Goal: Task Accomplishment & Management: Manage account settings

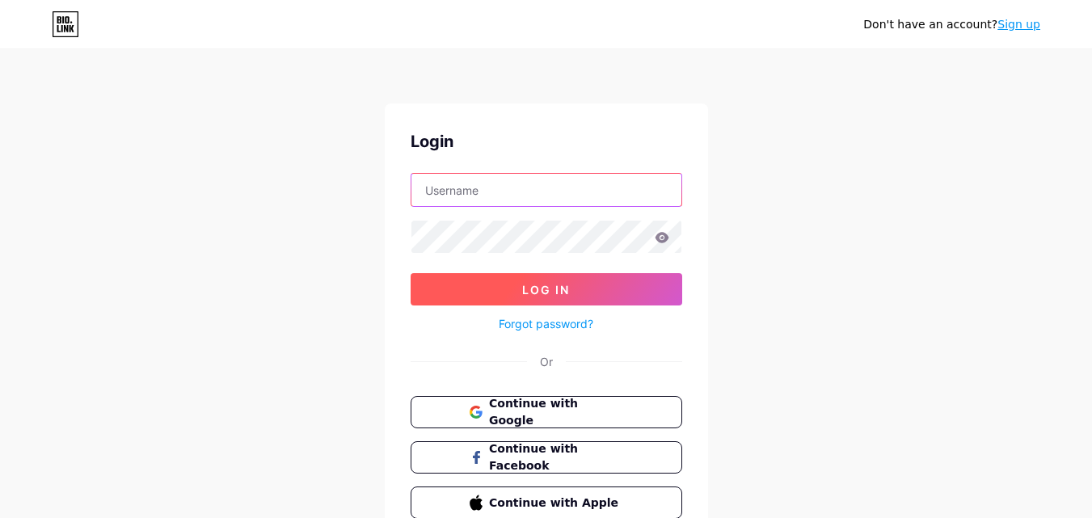
type input "adskylar9988@gmail.com"
click at [566, 292] on span "Log In" at bounding box center [546, 290] width 48 height 14
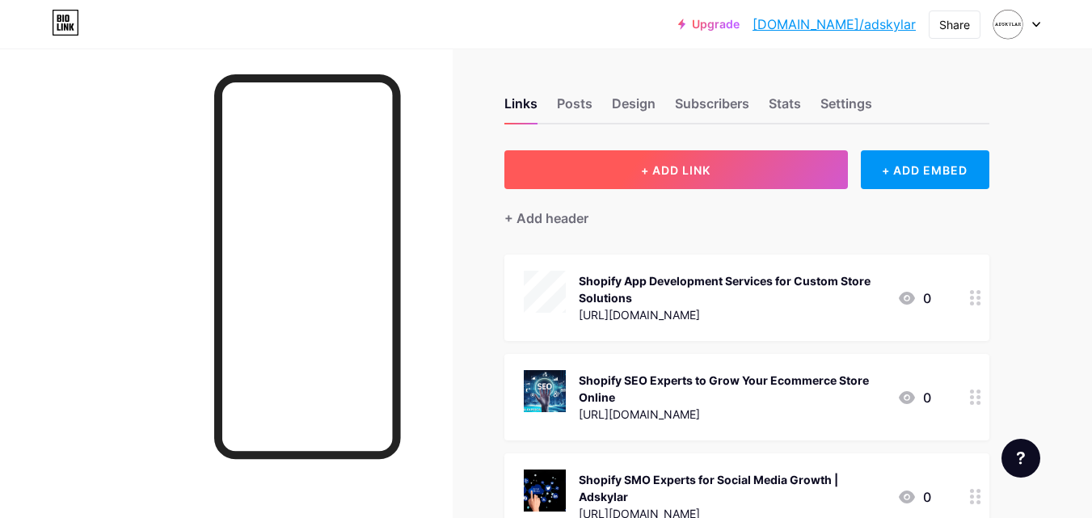
click at [695, 170] on span "+ ADD LINK" at bounding box center [675, 170] width 69 height 14
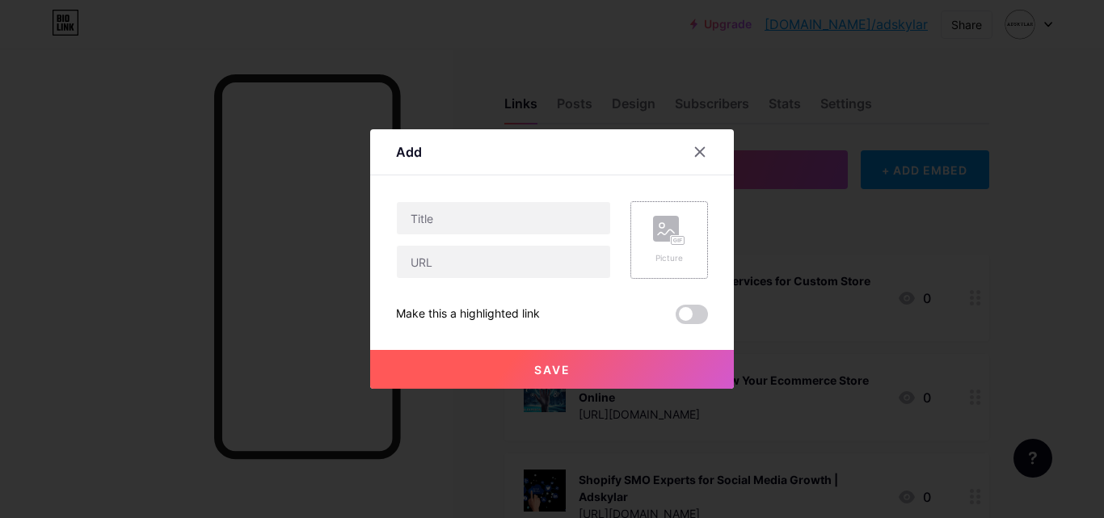
click at [681, 238] on rect at bounding box center [677, 241] width 13 height 8
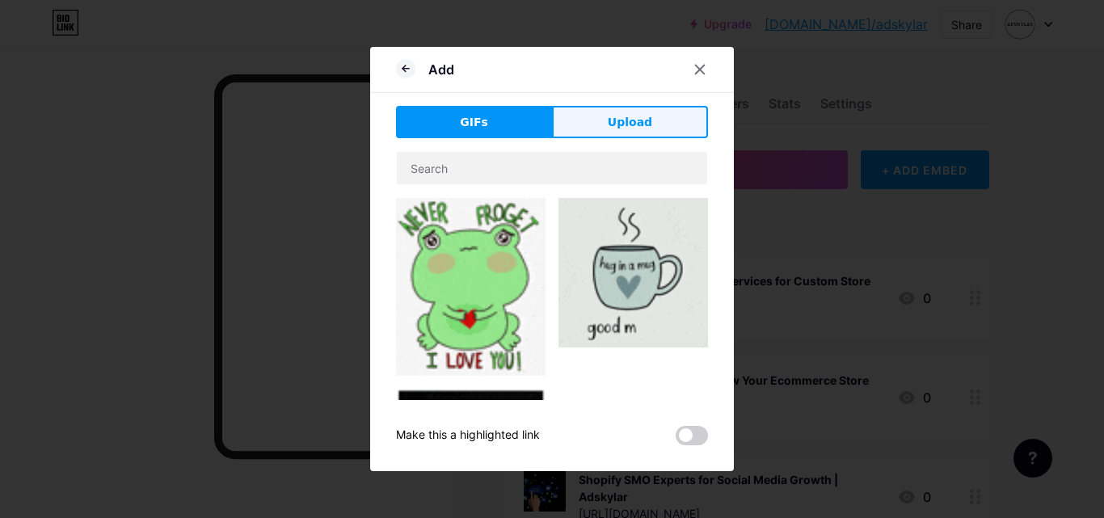
click at [625, 137] on button "Upload" at bounding box center [630, 122] width 156 height 32
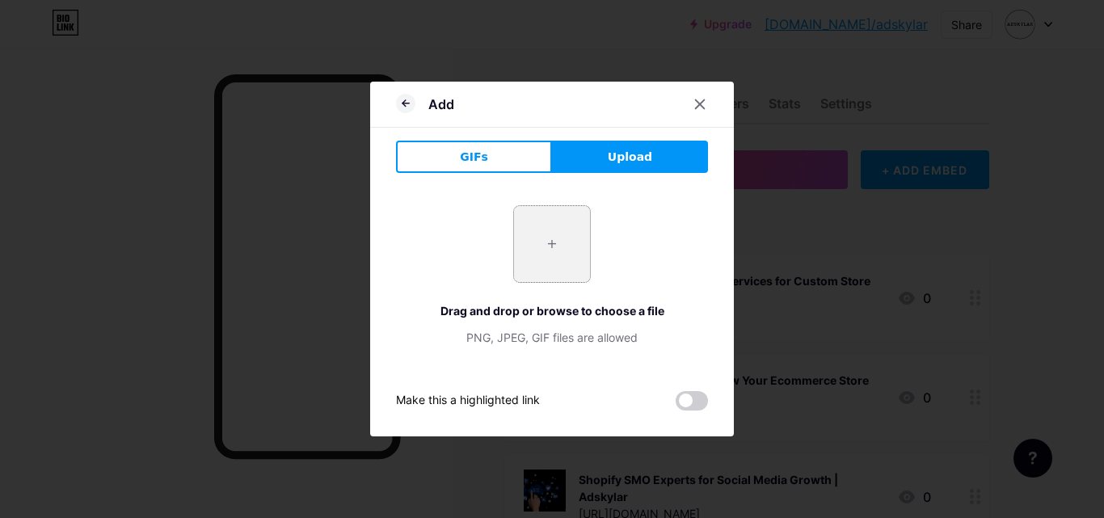
click at [513, 279] on div "+" at bounding box center [552, 244] width 78 height 78
click at [552, 250] on input "file" at bounding box center [552, 244] width 76 height 76
type input "C:\fakepath\shopify smo agency in india.png"
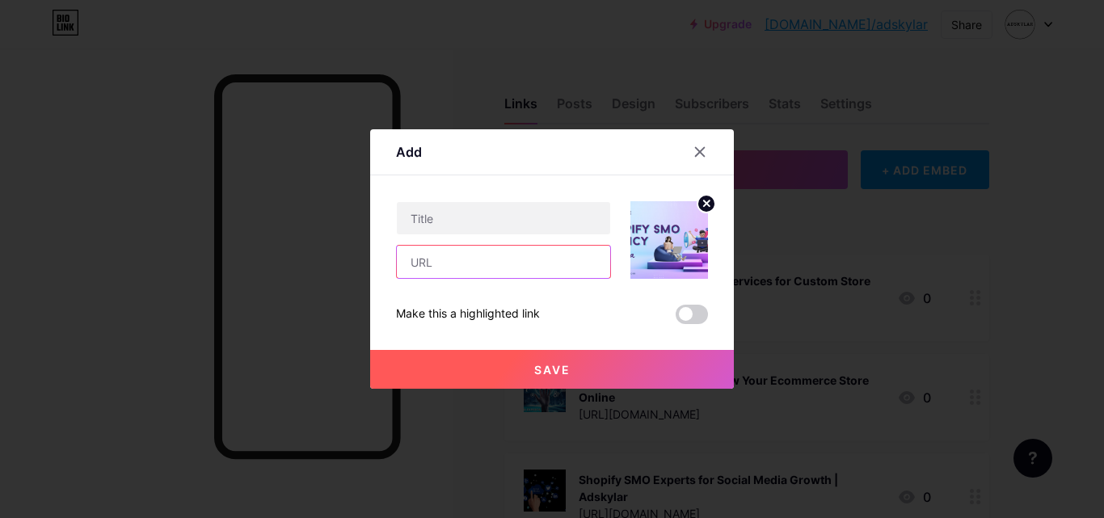
click at [506, 276] on input "text" at bounding box center [503, 262] width 213 height 32
paste input "[URL][DOMAIN_NAME]"
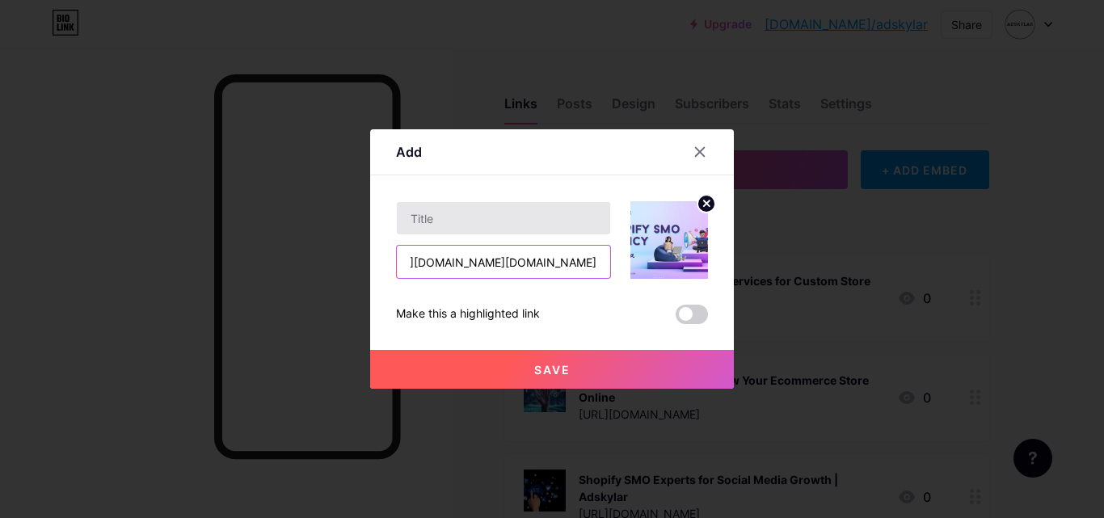
scroll to position [0, 339]
type input "[URL][DOMAIN_NAME]"
paste input "[URL][DOMAIN_NAME]"
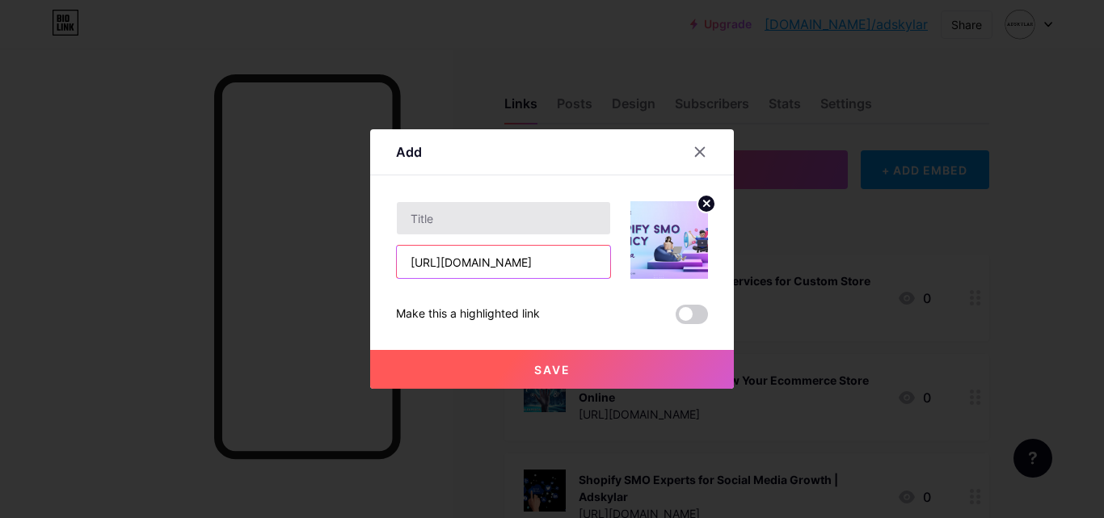
type input "[URL][DOMAIN_NAME]"
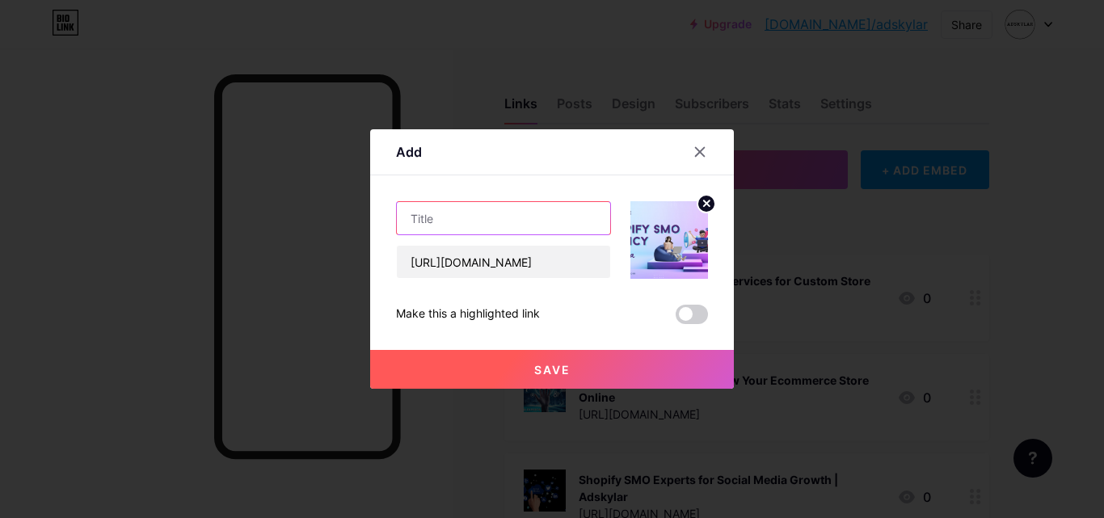
scroll to position [0, 0]
click at [482, 215] on input "text" at bounding box center [503, 218] width 213 height 32
type input "Best Shopify SMO Agency in [GEOGRAPHIC_DATA] | Adskylar"
click at [606, 372] on button "Save" at bounding box center [552, 369] width 364 height 39
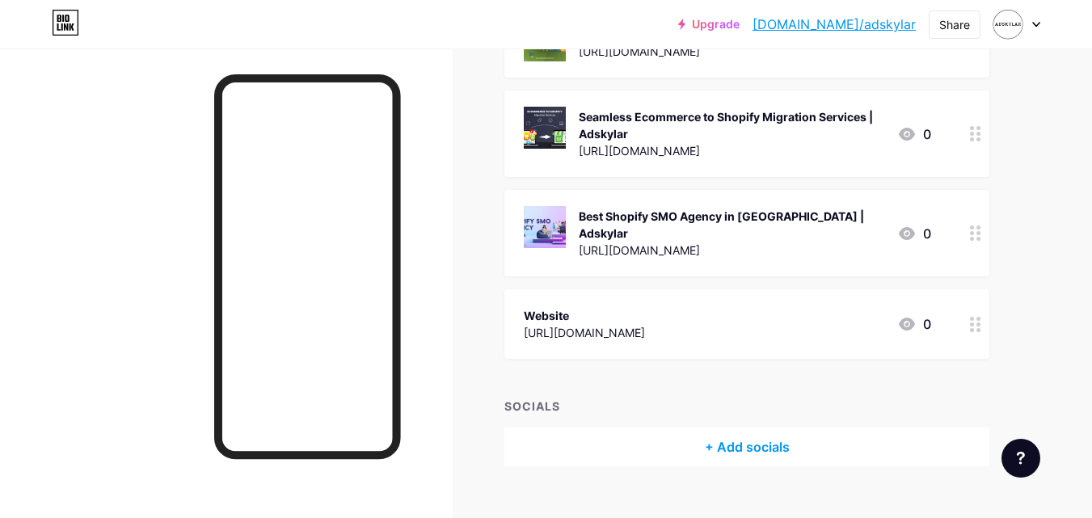
scroll to position [1809, 0]
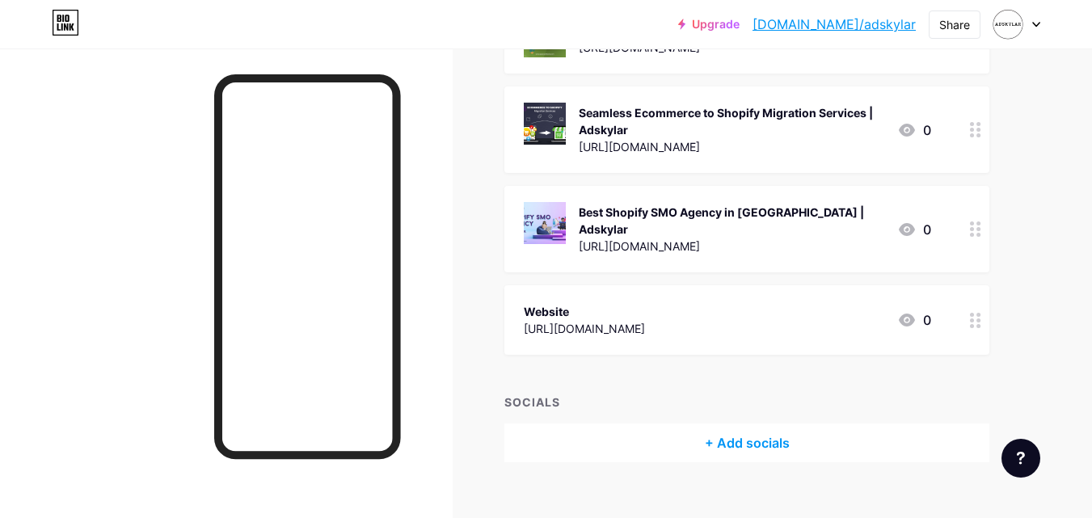
click at [971, 221] on icon at bounding box center [975, 228] width 11 height 15
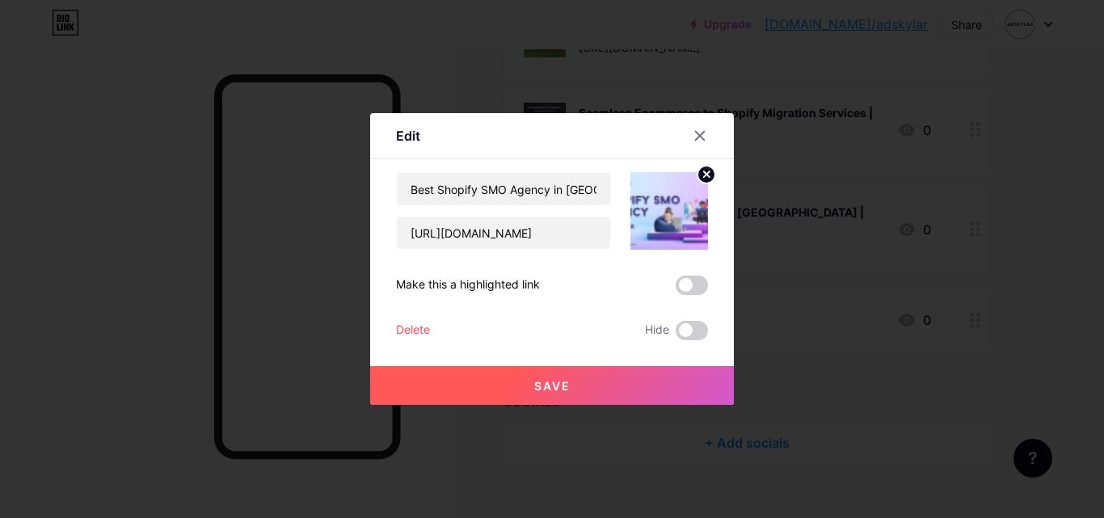
click at [692, 286] on span at bounding box center [691, 285] width 32 height 19
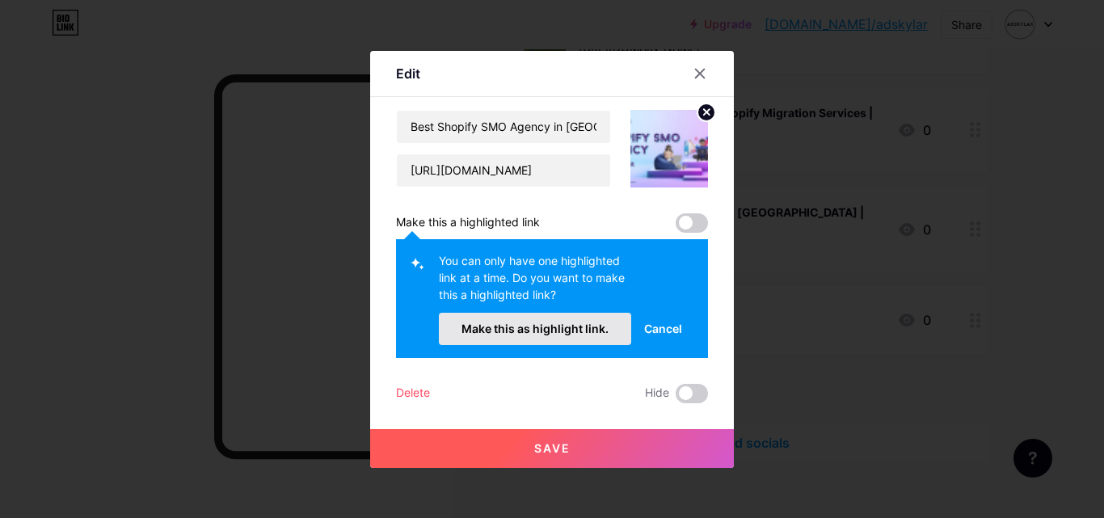
click at [566, 329] on span "Make this as highlight link." at bounding box center [534, 329] width 147 height 14
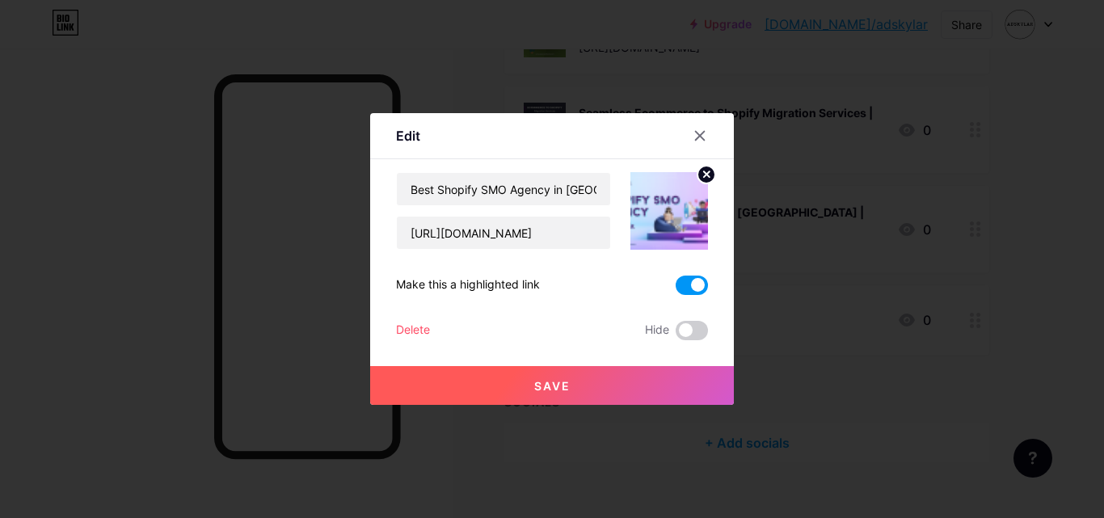
click at [544, 384] on span "Save" at bounding box center [552, 386] width 36 height 14
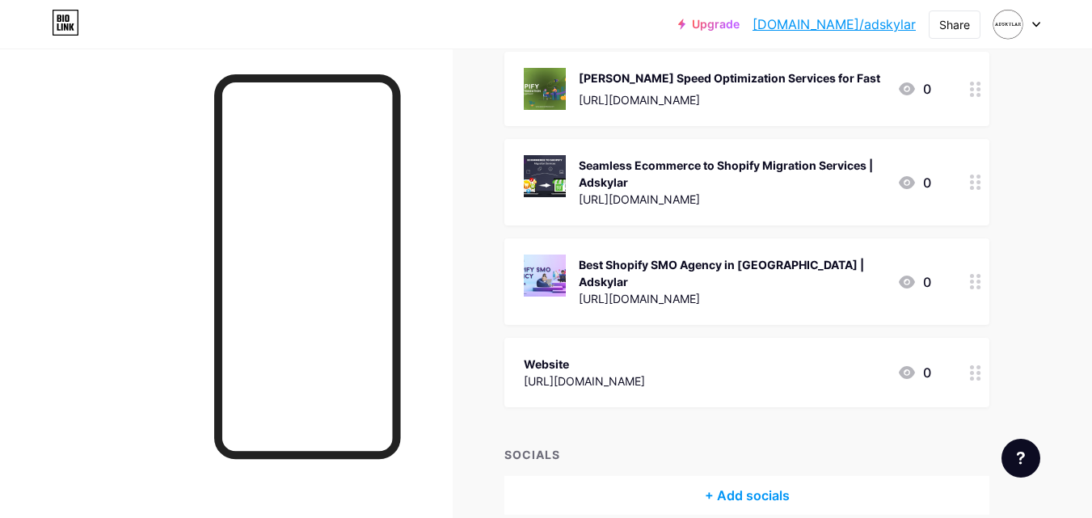
scroll to position [1728, 0]
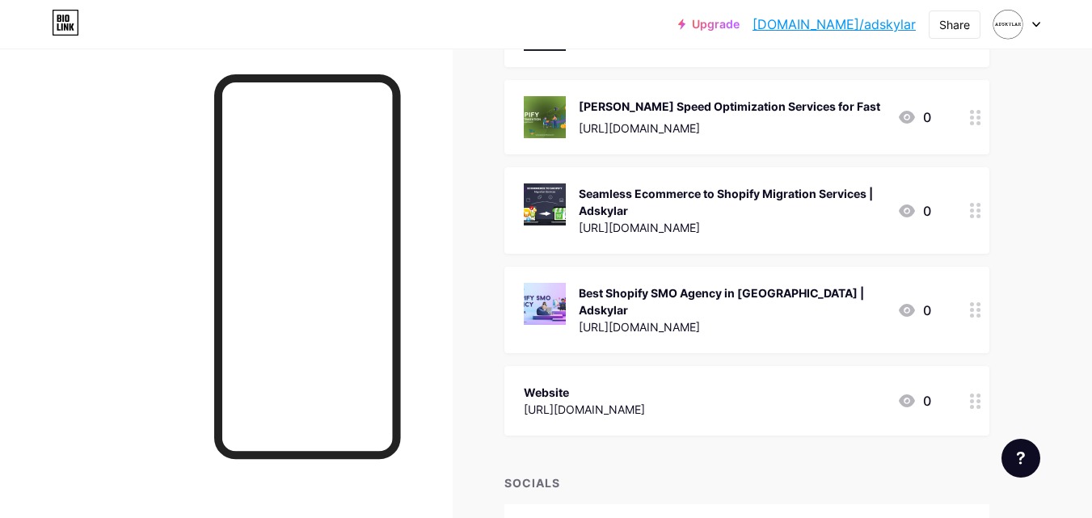
click at [643, 284] on div "Best Shopify SMO Agency in [GEOGRAPHIC_DATA] | Adskylar" at bounding box center [731, 301] width 305 height 34
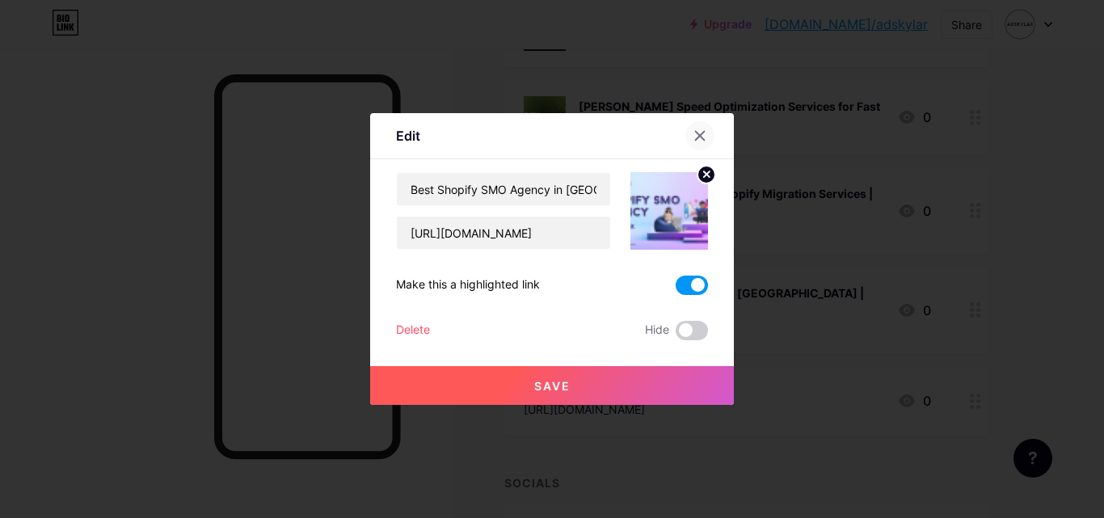
click at [703, 133] on icon at bounding box center [700, 136] width 9 height 9
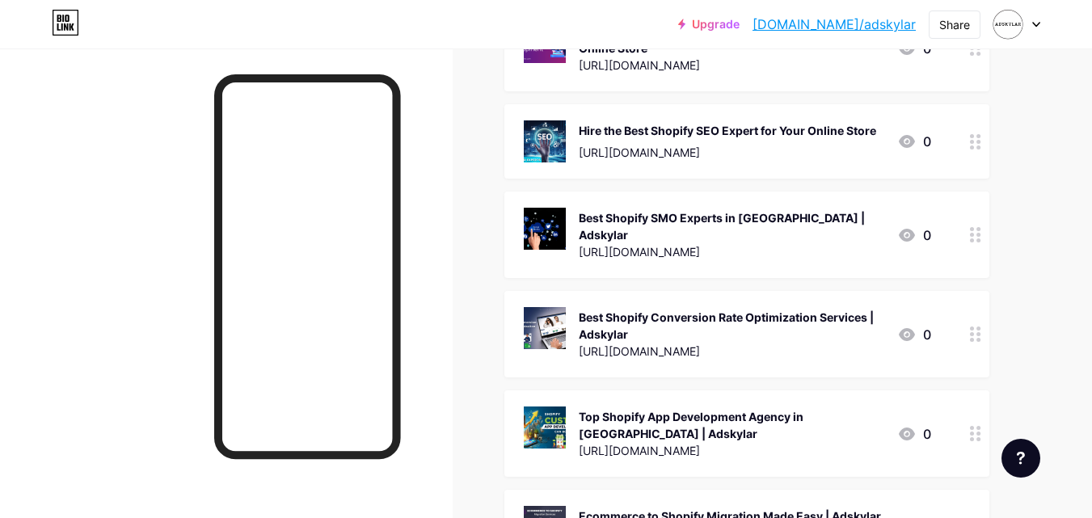
scroll to position [1001, 0]
